Goal: Task Accomplishment & Management: Use online tool/utility

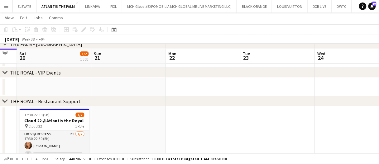
scroll to position [138, 0]
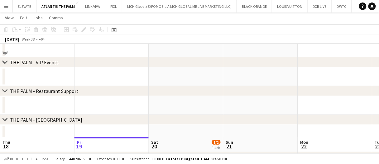
scroll to position [125, 0]
